Goal: Information Seeking & Learning: Learn about a topic

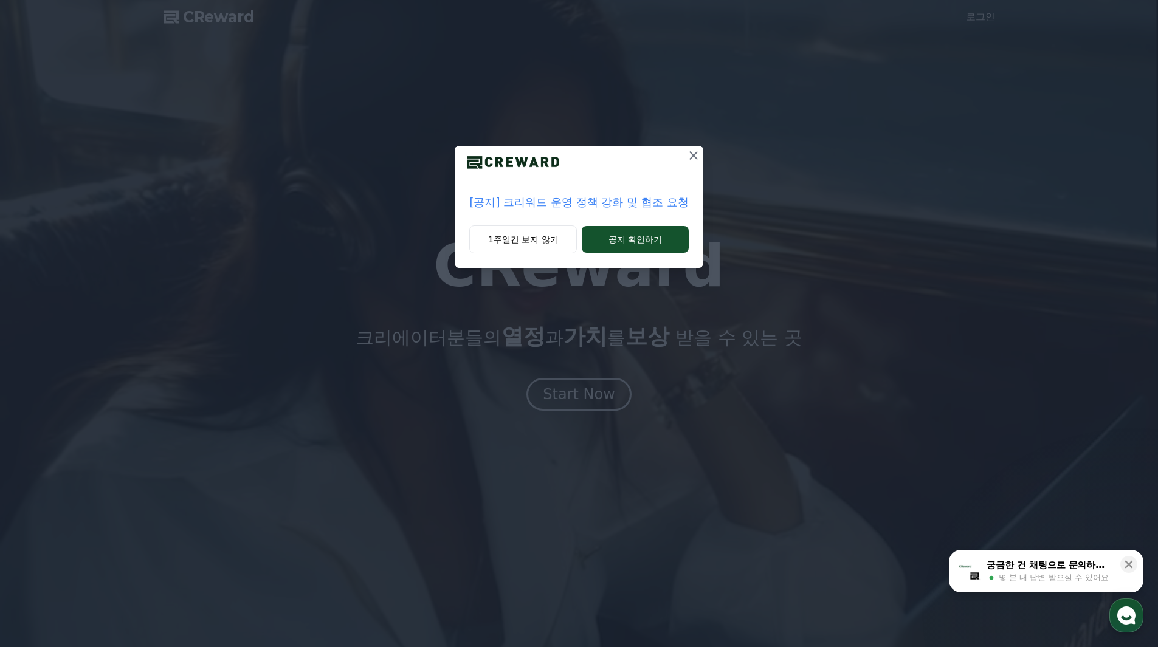
click at [620, 205] on p "[공지] 크리워드 운영 정책 강화 및 협조 요청" at bounding box center [578, 202] width 219 height 17
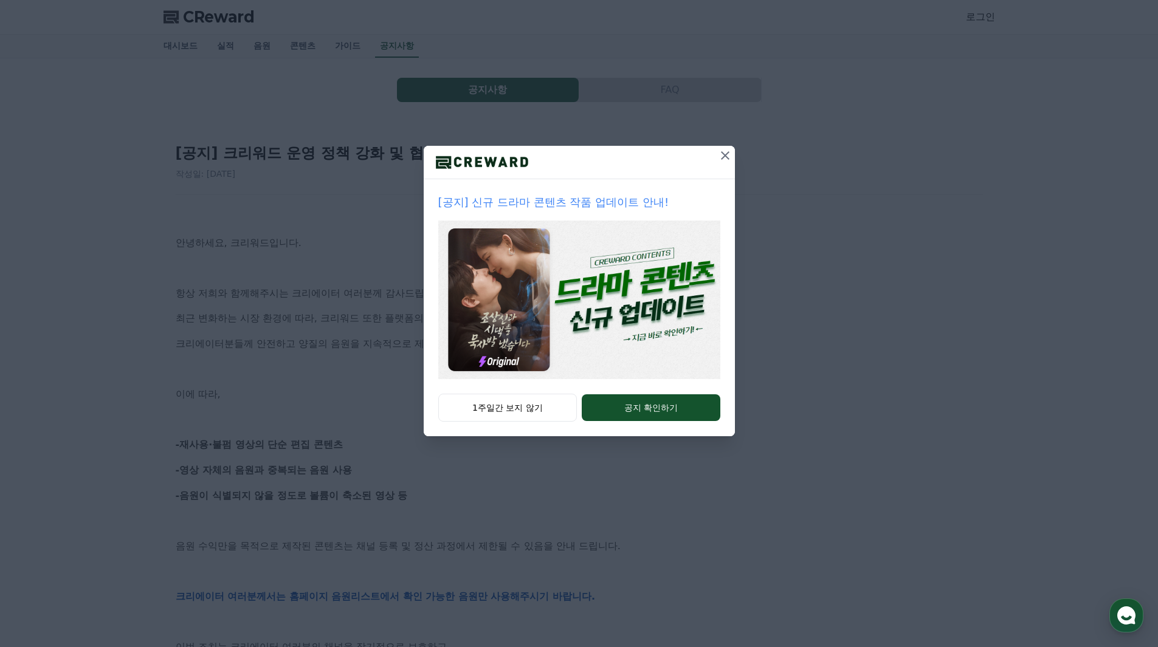
click at [729, 151] on icon at bounding box center [725, 155] width 15 height 15
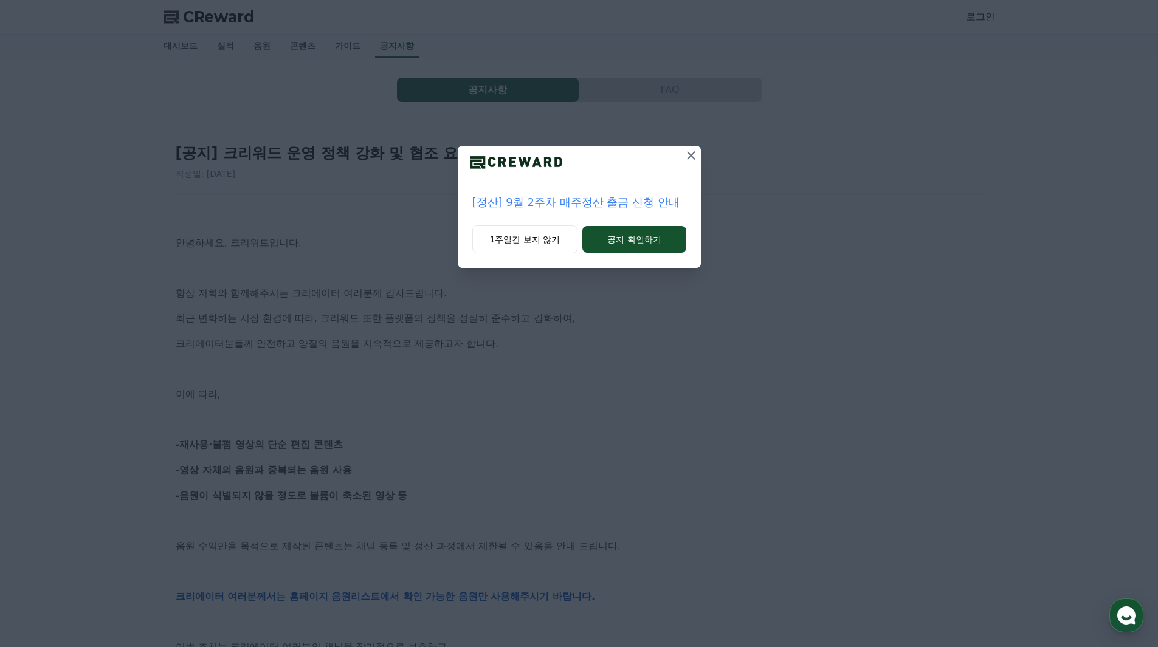
click at [693, 151] on icon at bounding box center [691, 155] width 15 height 15
